Goal: Obtain resource: Download file/media

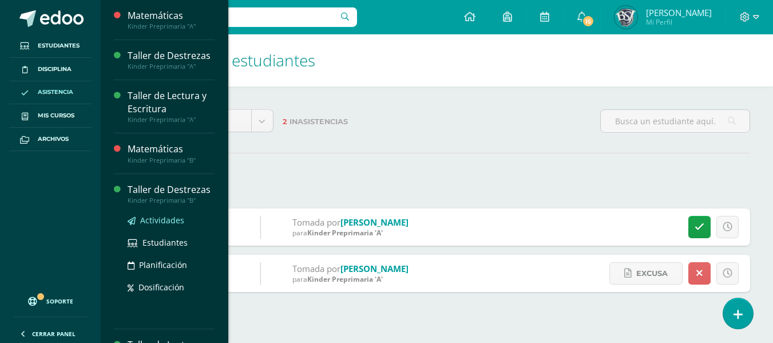
click at [161, 217] on span "Actividades" at bounding box center [162, 220] width 44 height 11
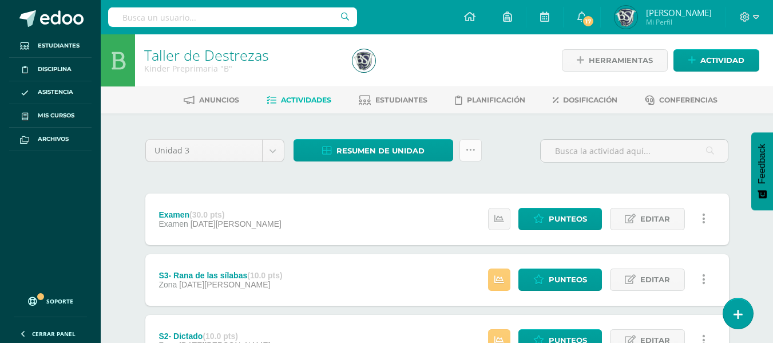
drag, startPoint x: 469, startPoint y: 153, endPoint x: 465, endPoint y: 149, distance: 6.1
click at [466, 149] on icon at bounding box center [471, 150] width 10 height 10
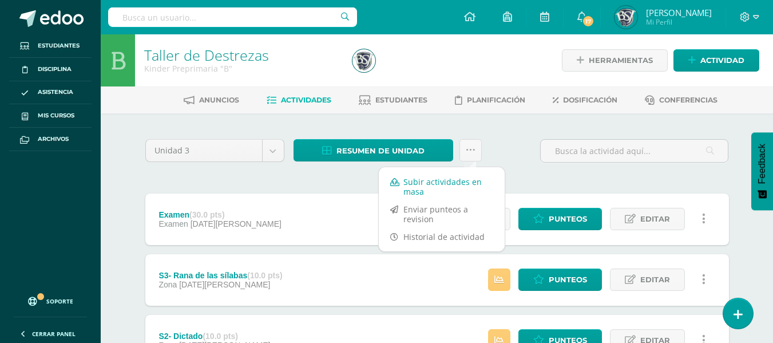
click at [430, 192] on link "Subir actividades en masa" at bounding box center [442, 186] width 126 height 27
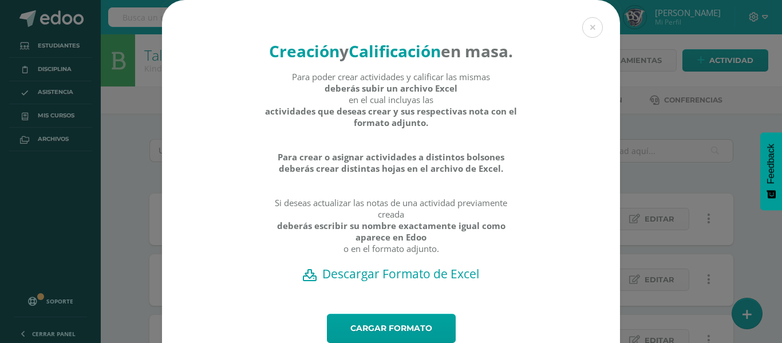
scroll to position [65, 0]
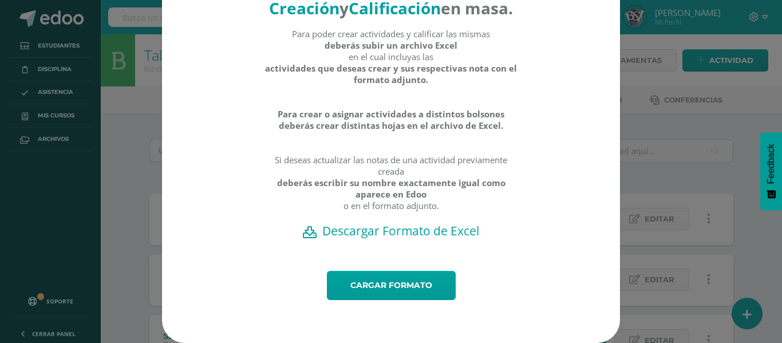
click at [403, 231] on h2 "Descargar Formato de Excel" at bounding box center [391, 231] width 418 height 16
